Goal: Task Accomplishment & Management: Manage account settings

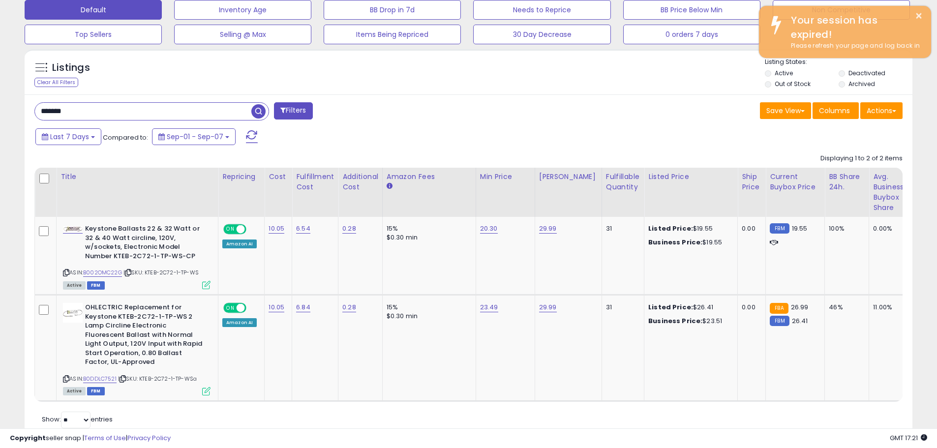
scroll to position [202, 515]
